Goal: Find specific page/section: Find specific page/section

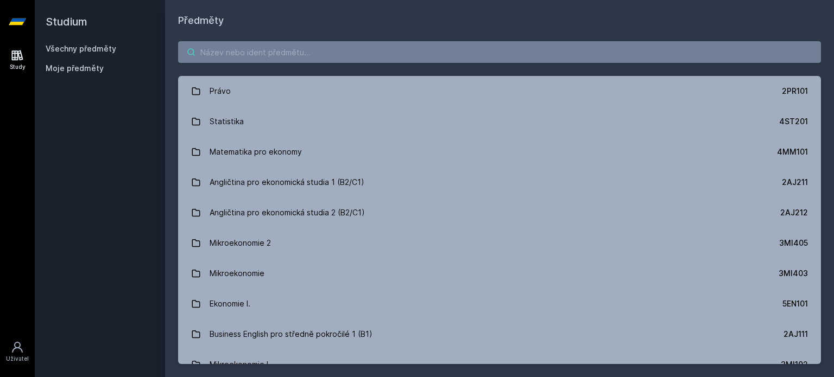
click at [306, 54] on input "search" at bounding box center [499, 52] width 643 height 22
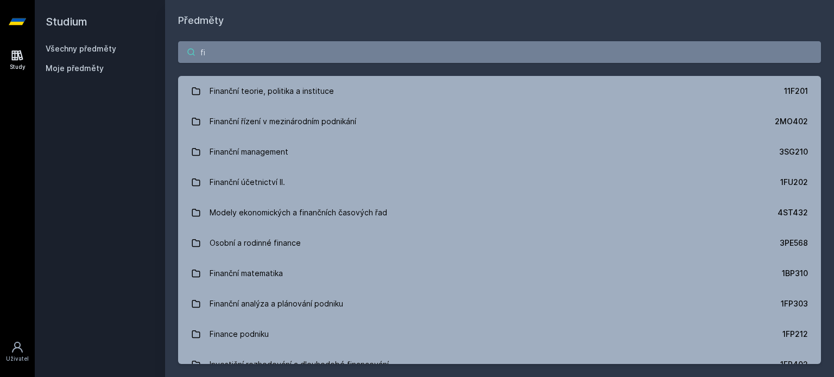
type input "f"
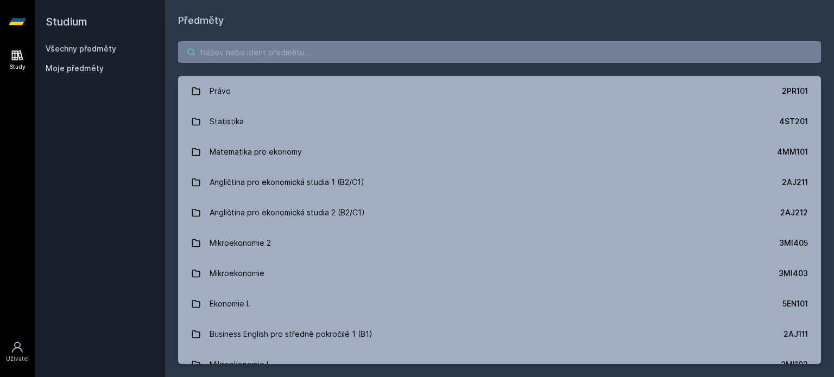
click at [302, 51] on input "search" at bounding box center [499, 52] width 643 height 22
paste input "1BP426"
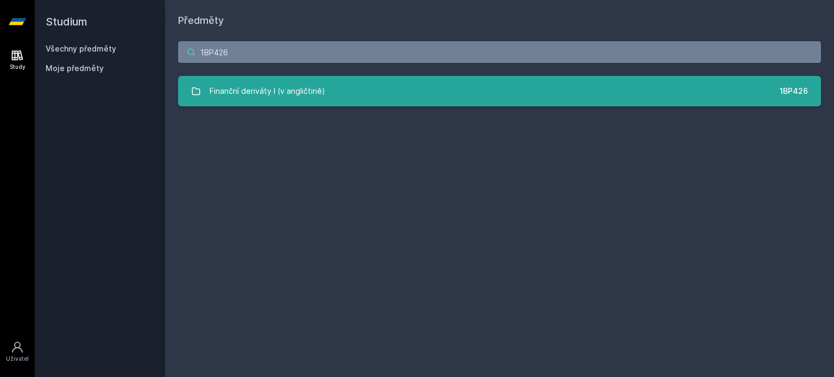
type input "1BP426"
click at [423, 92] on link "Finanční deriváty I (v angličtině) 1BP426" at bounding box center [499, 91] width 643 height 30
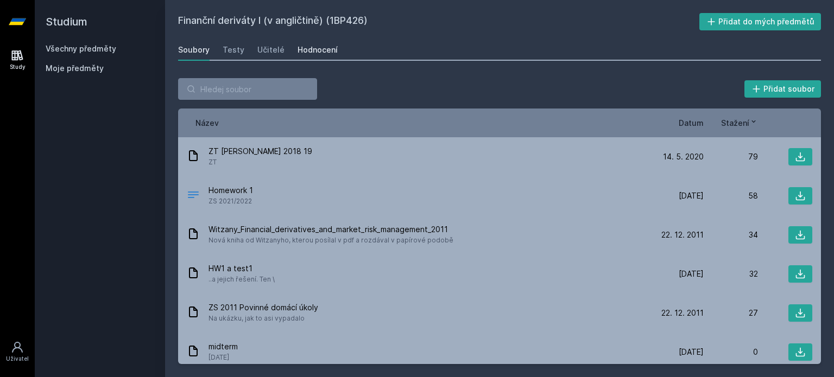
click at [306, 56] on link "Hodnocení" at bounding box center [317, 50] width 40 height 22
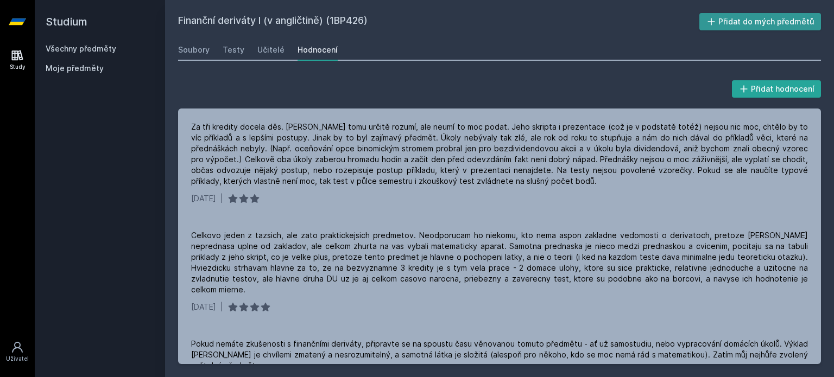
click at [714, 21] on icon at bounding box center [710, 21] width 7 height 7
